Goal: Task Accomplishment & Management: Manage account settings

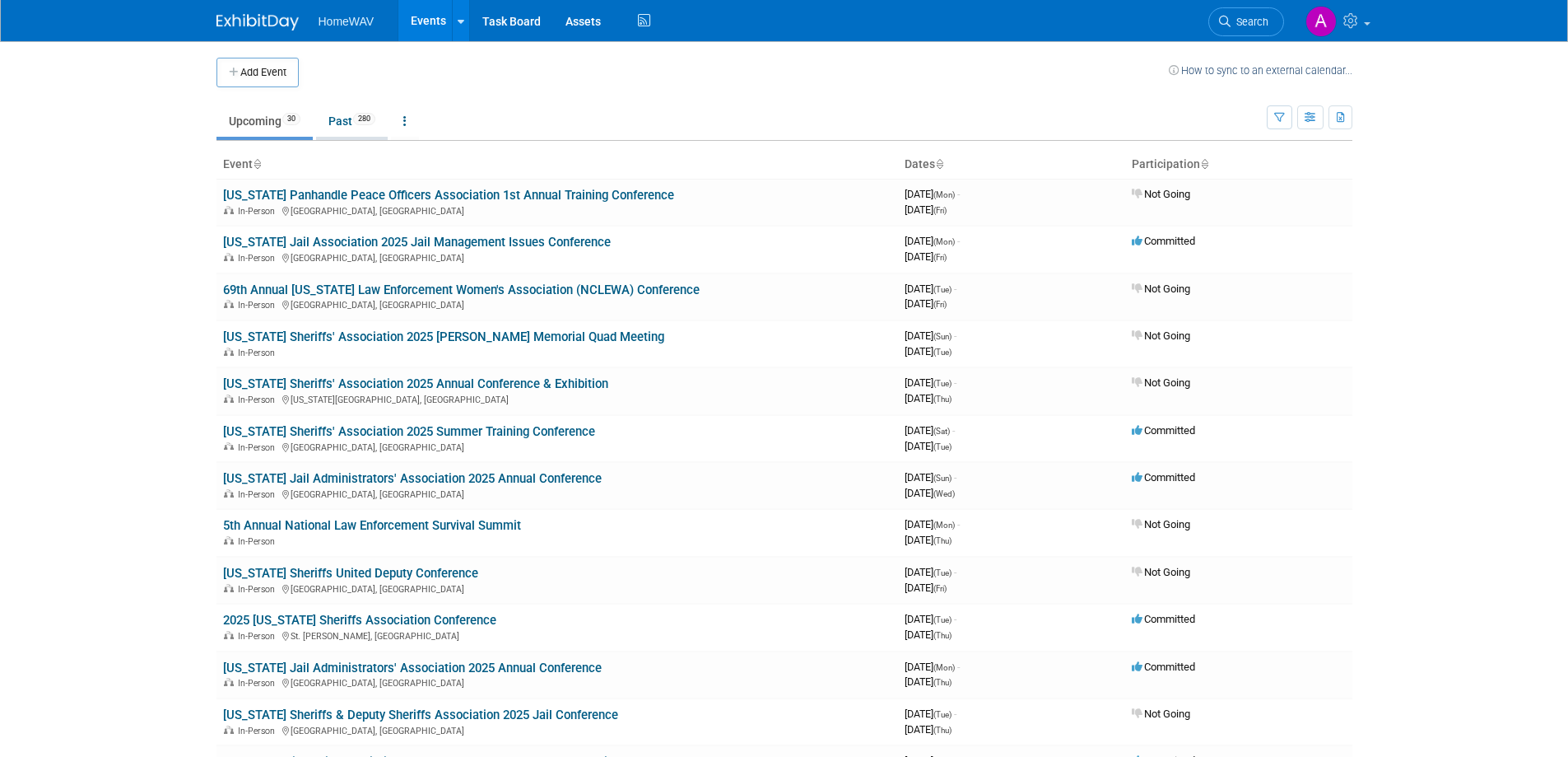
click at [355, 125] on link "Past 280" at bounding box center [352, 121] width 71 height 31
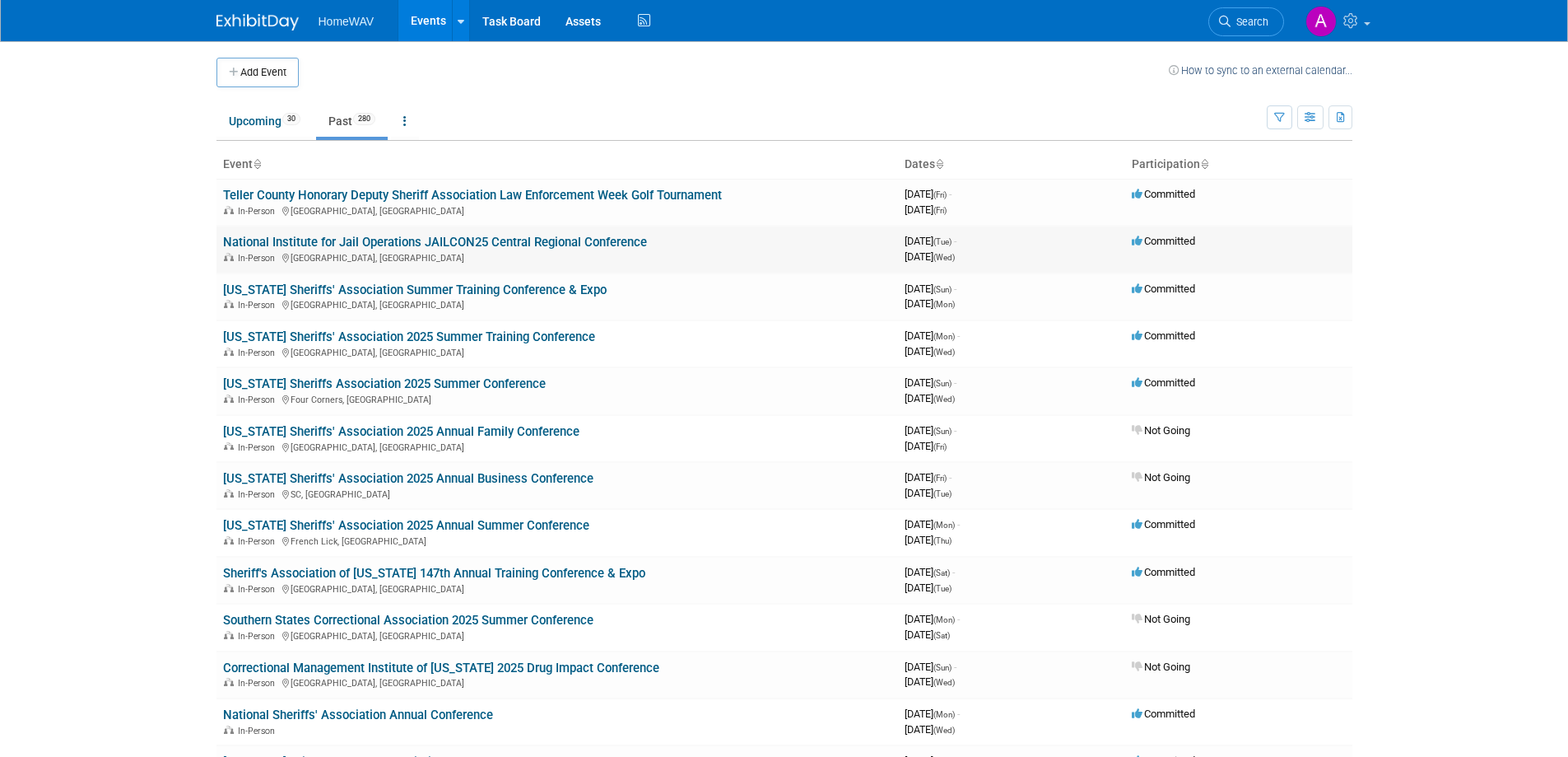
click at [473, 244] on link "National Institute for Jail Operations JAILCON25 Central Regional Conference" at bounding box center [434, 241] width 424 height 15
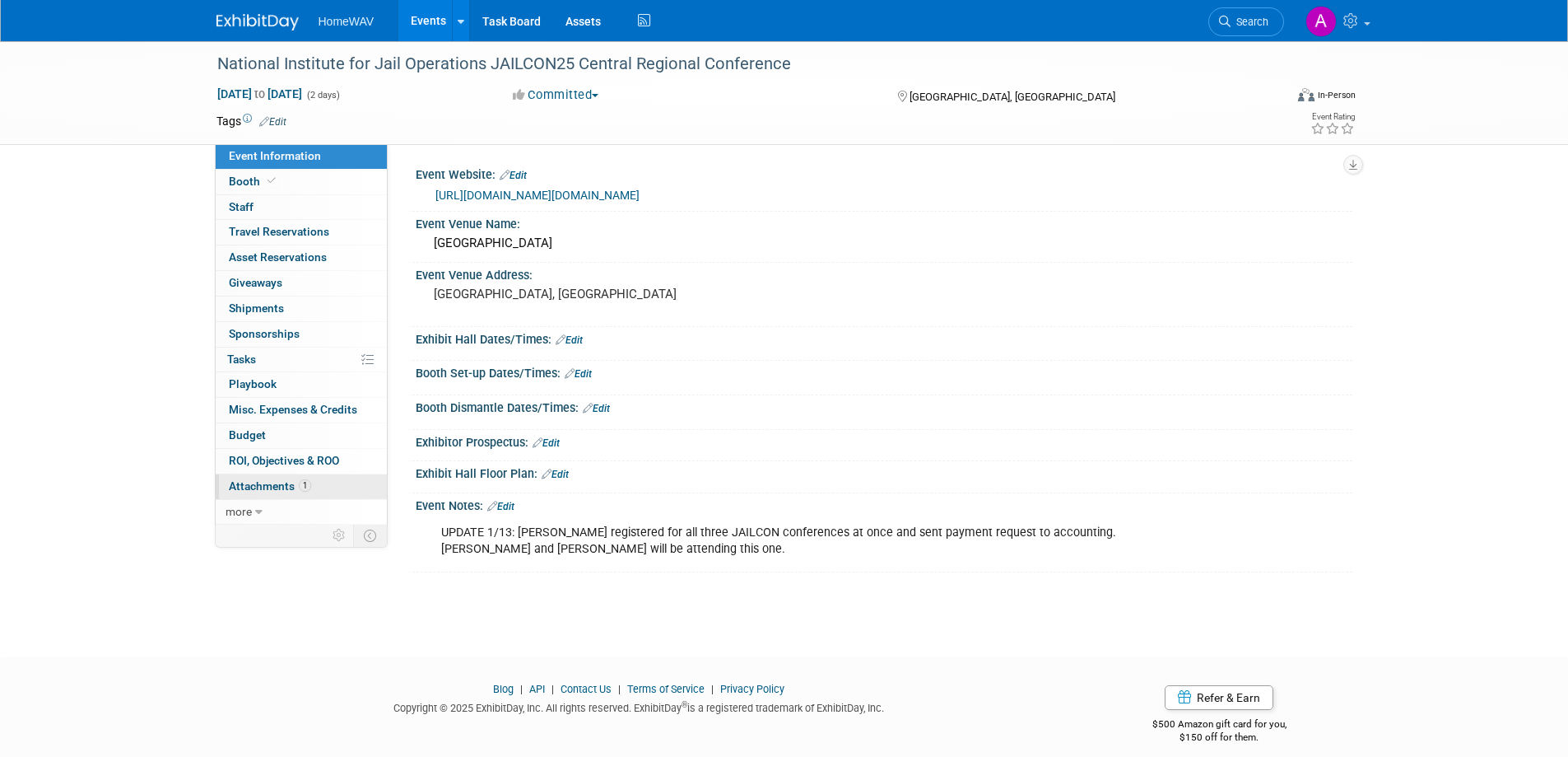
click at [286, 483] on span "Attachments 1" at bounding box center [270, 485] width 83 height 13
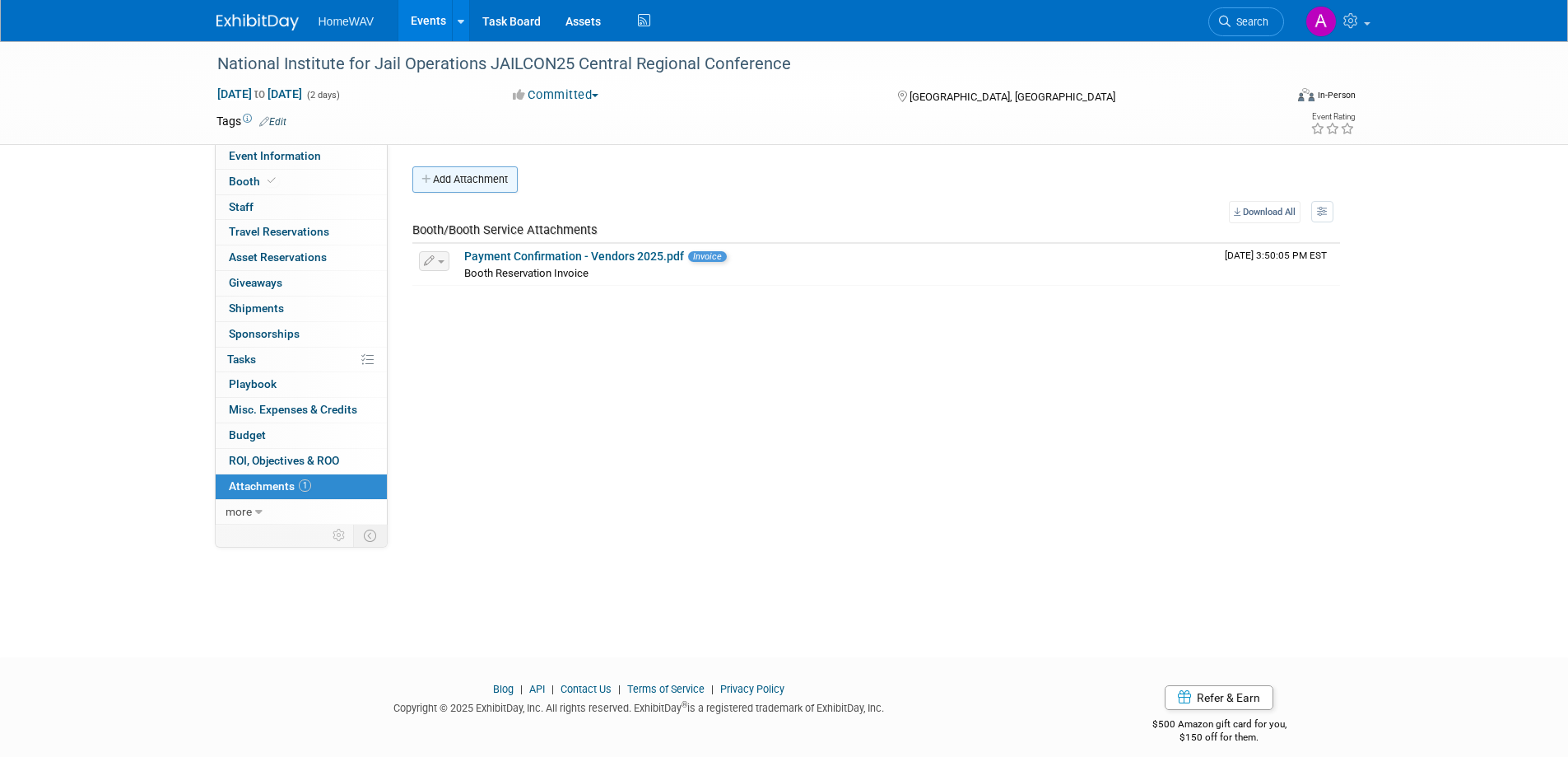
click at [494, 187] on button "Add Attachment" at bounding box center [465, 179] width 105 height 26
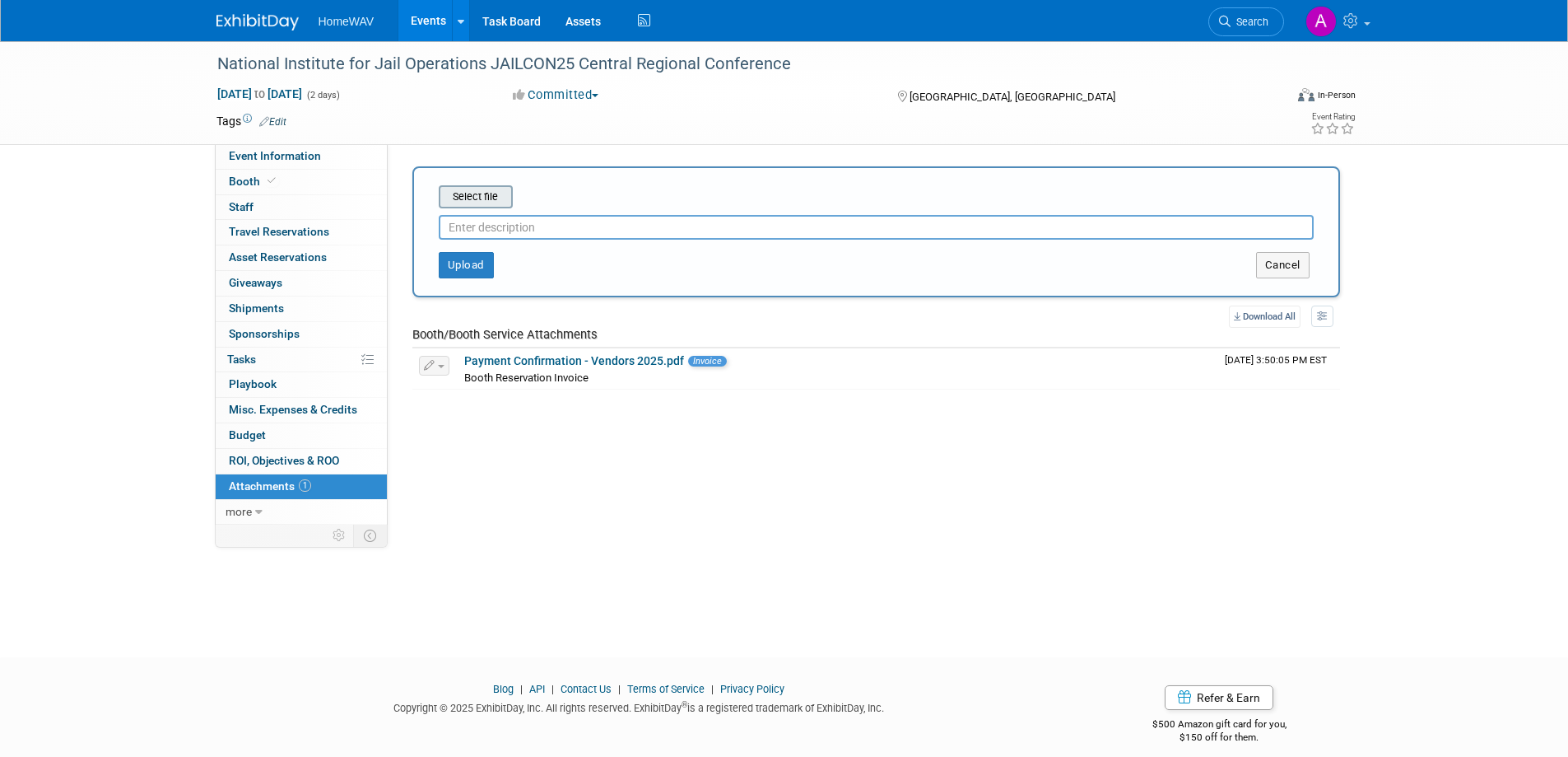
click at [480, 195] on input "file" at bounding box center [413, 197] width 196 height 20
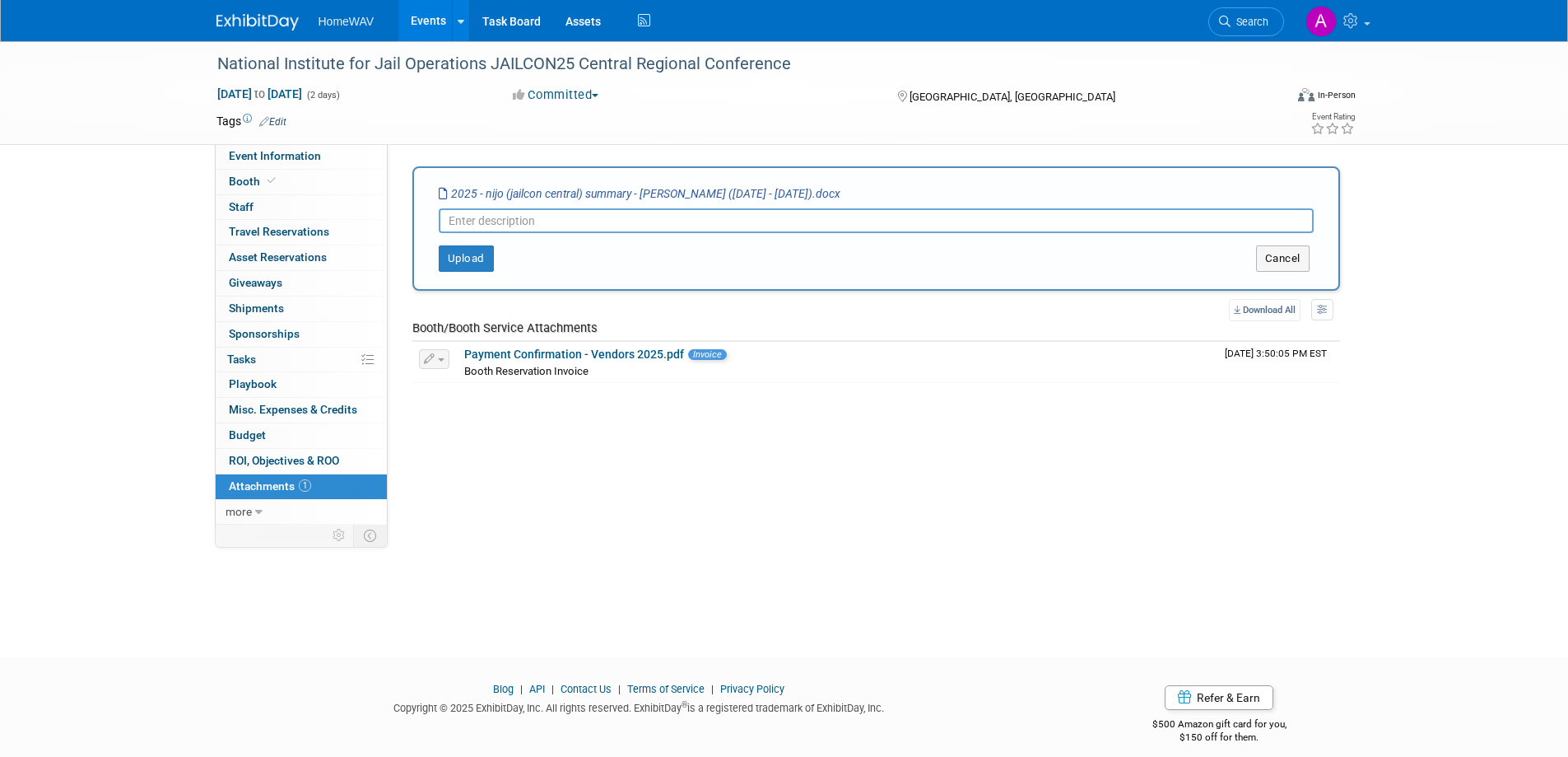
click at [573, 227] on input "text" at bounding box center [876, 220] width 875 height 24
type input "Conference Recap_Blake Miller"
click at [472, 260] on button "Upload" at bounding box center [466, 259] width 55 height 26
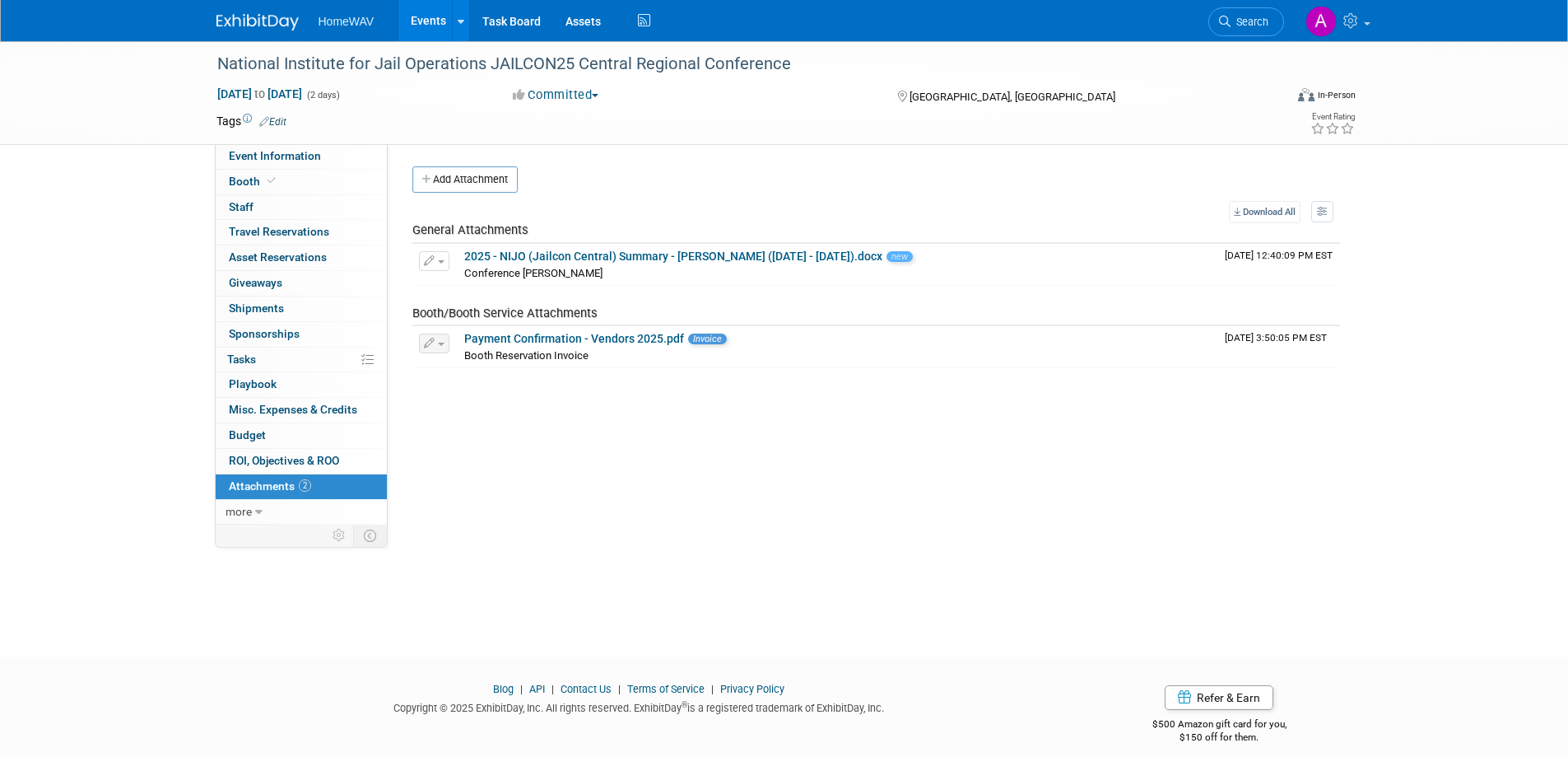
click at [426, 30] on link "Events" at bounding box center [427, 20] width 60 height 41
